Goal: Information Seeking & Learning: Find specific page/section

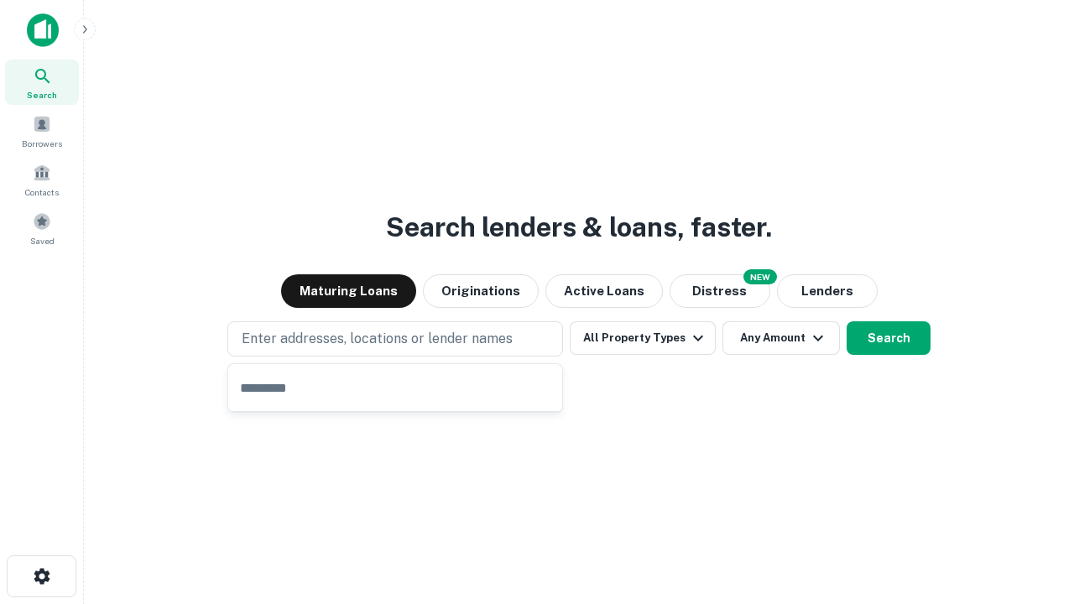
type input "**********"
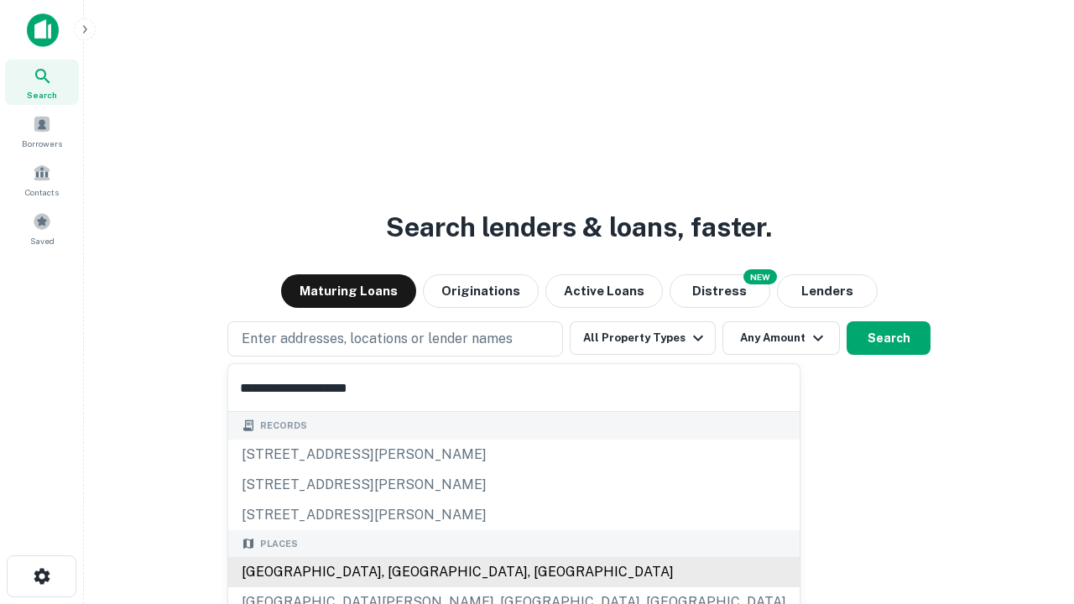
click at [401, 572] on div "Santa Monica, CA, USA" at bounding box center [513, 572] width 571 height 30
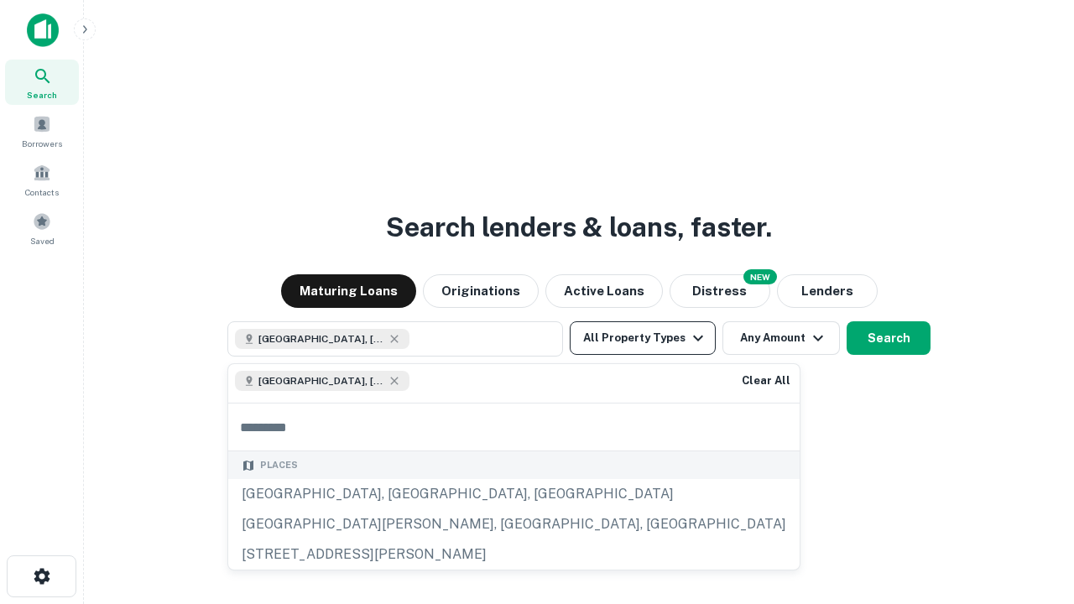
click at [643, 338] on button "All Property Types" at bounding box center [643, 338] width 146 height 34
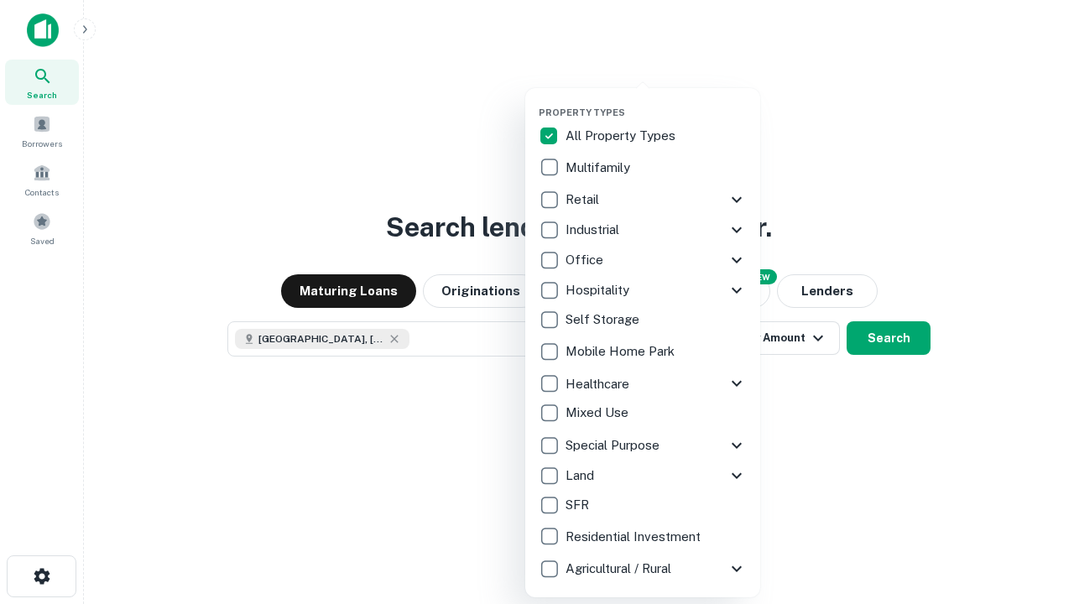
click at [656, 102] on button "button" at bounding box center [656, 102] width 235 height 1
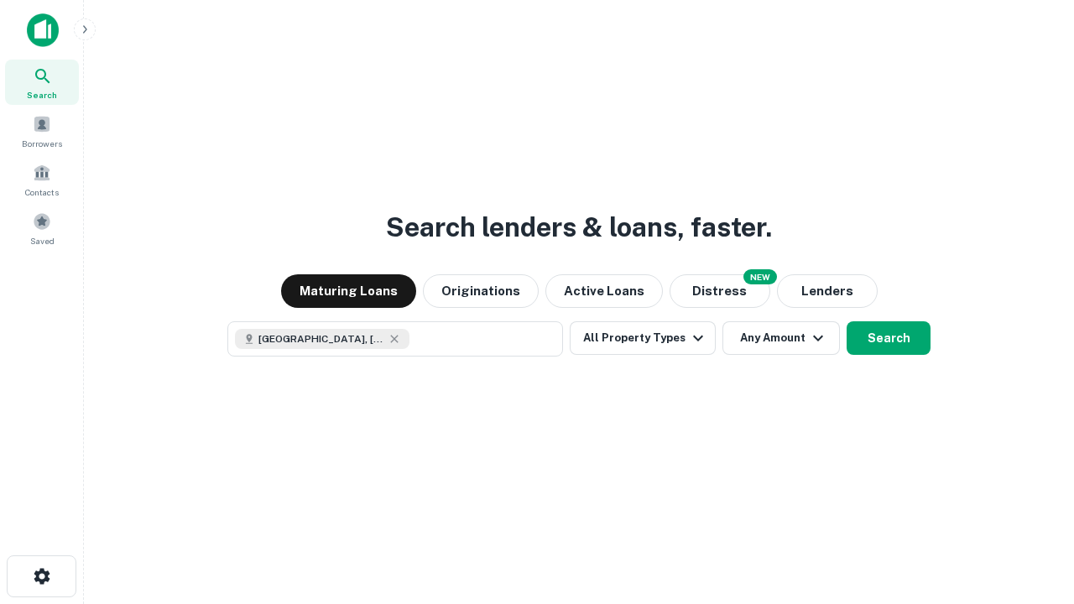
scroll to position [27, 0]
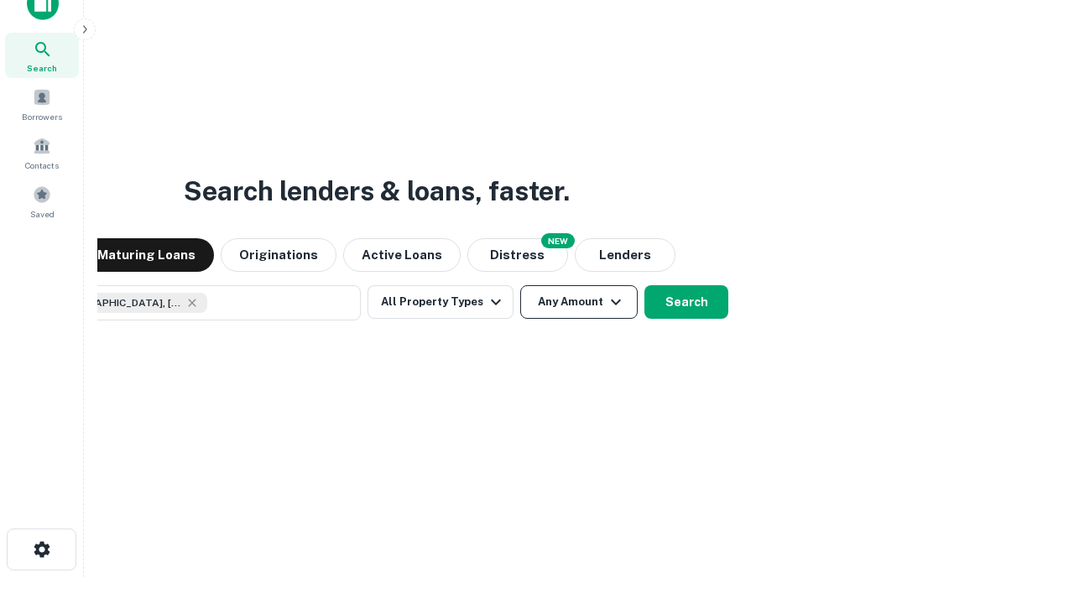
click at [520, 285] on button "Any Amount" at bounding box center [578, 302] width 117 height 34
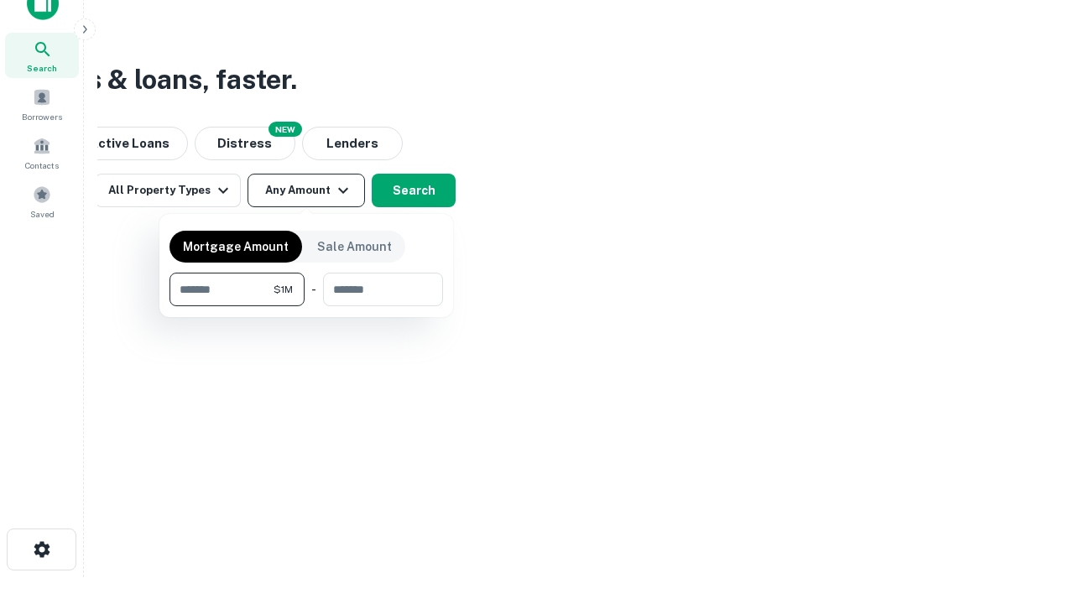
type input "*******"
click at [306, 306] on button "button" at bounding box center [305, 306] width 273 height 1
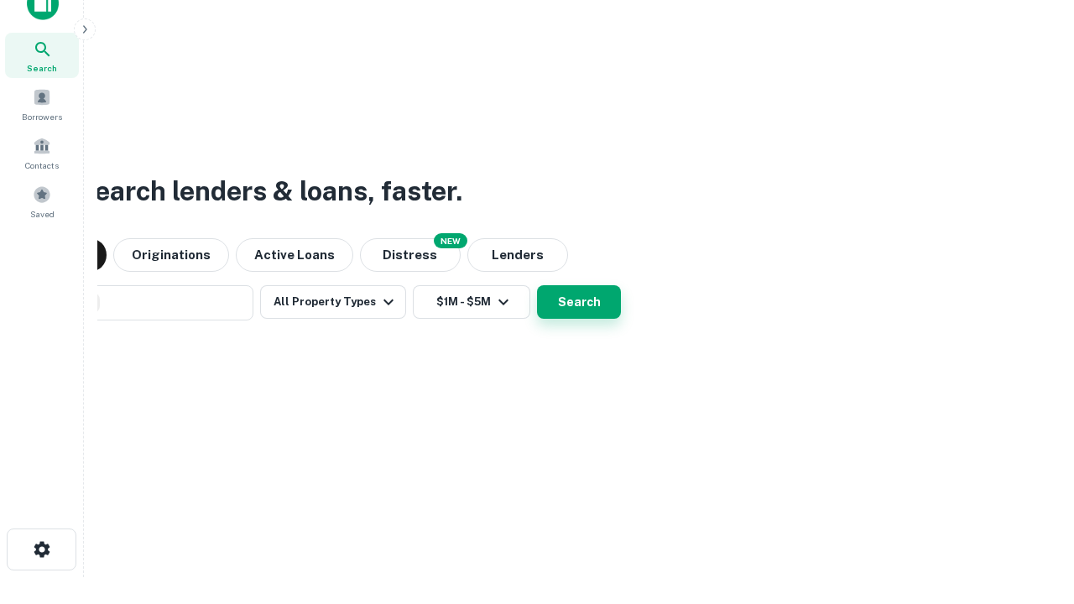
click at [537, 285] on button "Search" at bounding box center [579, 302] width 84 height 34
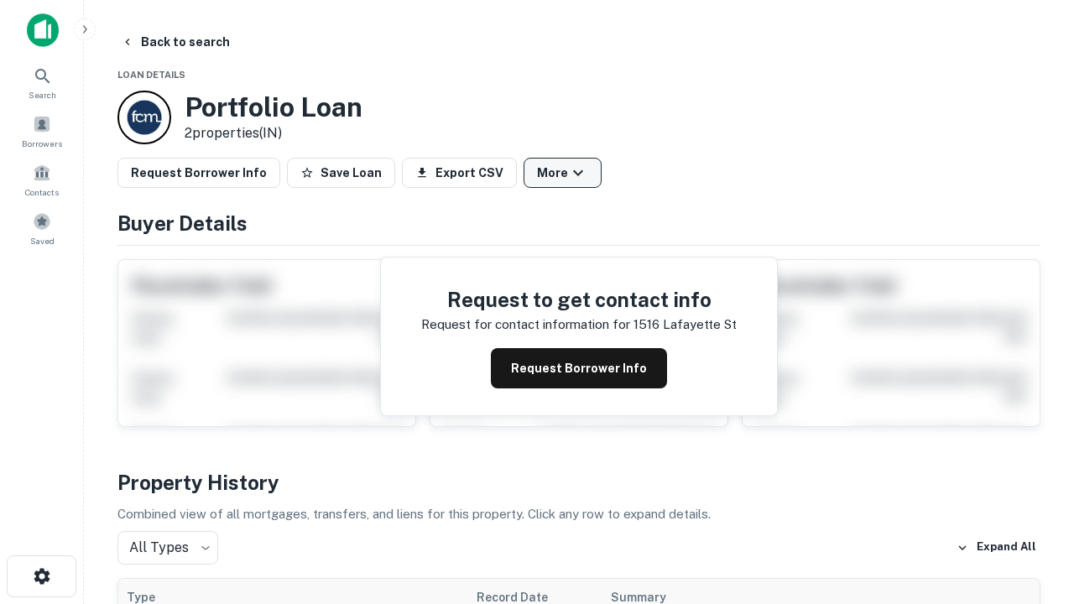
click at [562, 173] on button "More" at bounding box center [562, 173] width 78 height 30
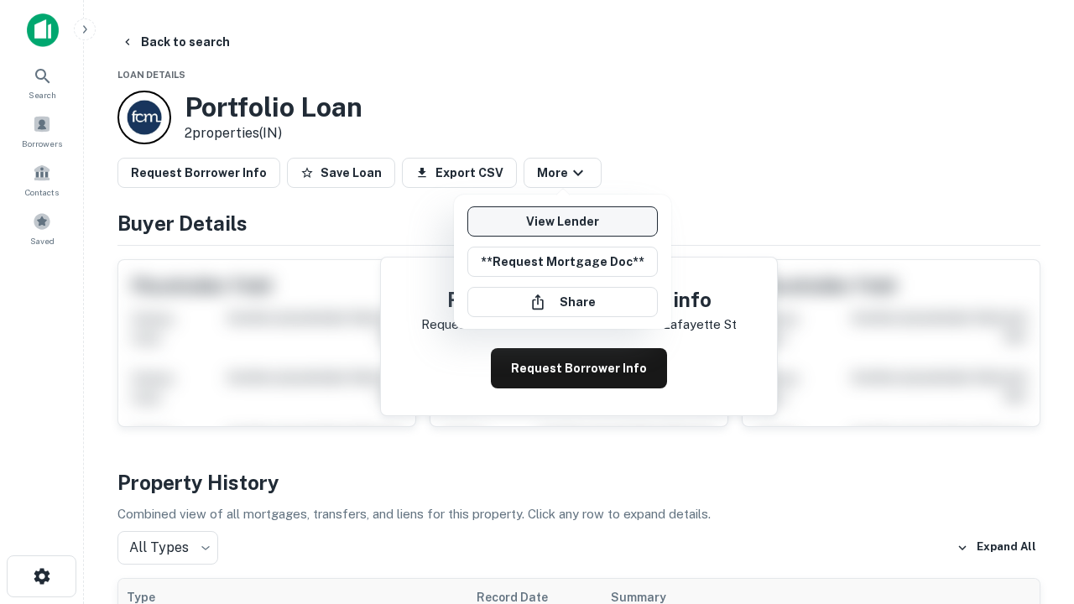
click at [562, 221] on link "View Lender" at bounding box center [562, 221] width 190 height 30
